Goal: Find specific page/section: Find specific page/section

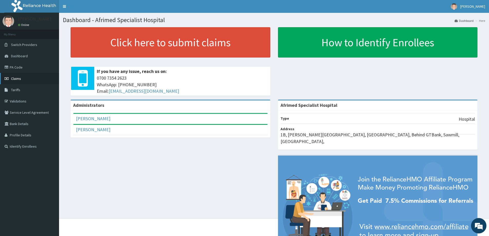
click at [21, 78] on span "Claims" at bounding box center [16, 78] width 10 height 5
click at [25, 69] on link "PA Code" at bounding box center [29, 67] width 59 height 11
click at [30, 67] on link "PA Code" at bounding box center [29, 67] width 59 height 11
